Goal: Navigation & Orientation: Find specific page/section

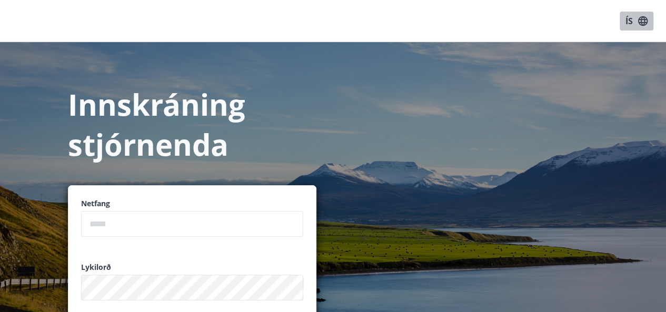
click at [645, 20] on icon "button" at bounding box center [642, 20] width 9 height 9
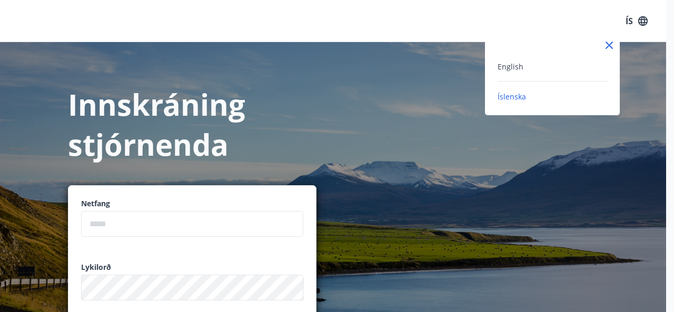
click at [378, 80] on div at bounding box center [337, 156] width 674 height 312
